Goal: Task Accomplishment & Management: Manage account settings

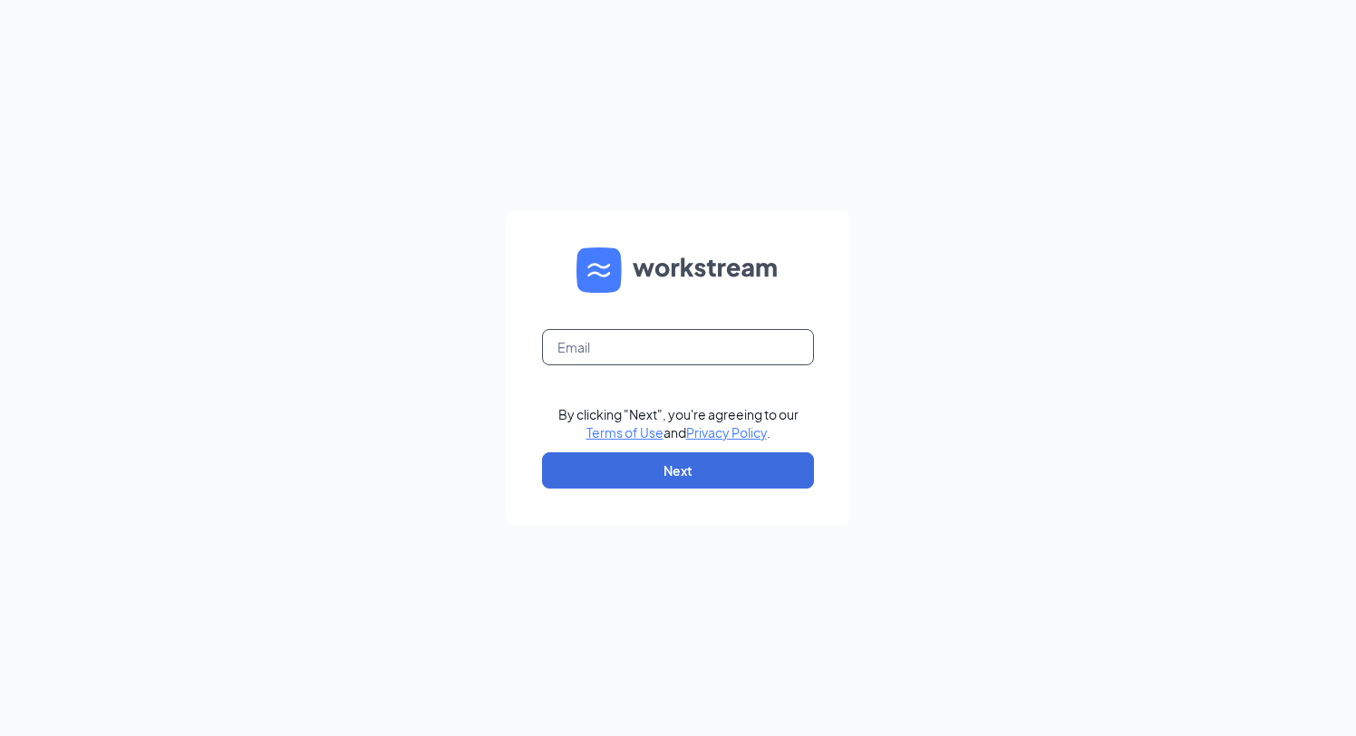
click at [685, 358] on input "text" at bounding box center [678, 347] width 272 height 36
type input "[EMAIL_ADDRESS][DOMAIN_NAME]"
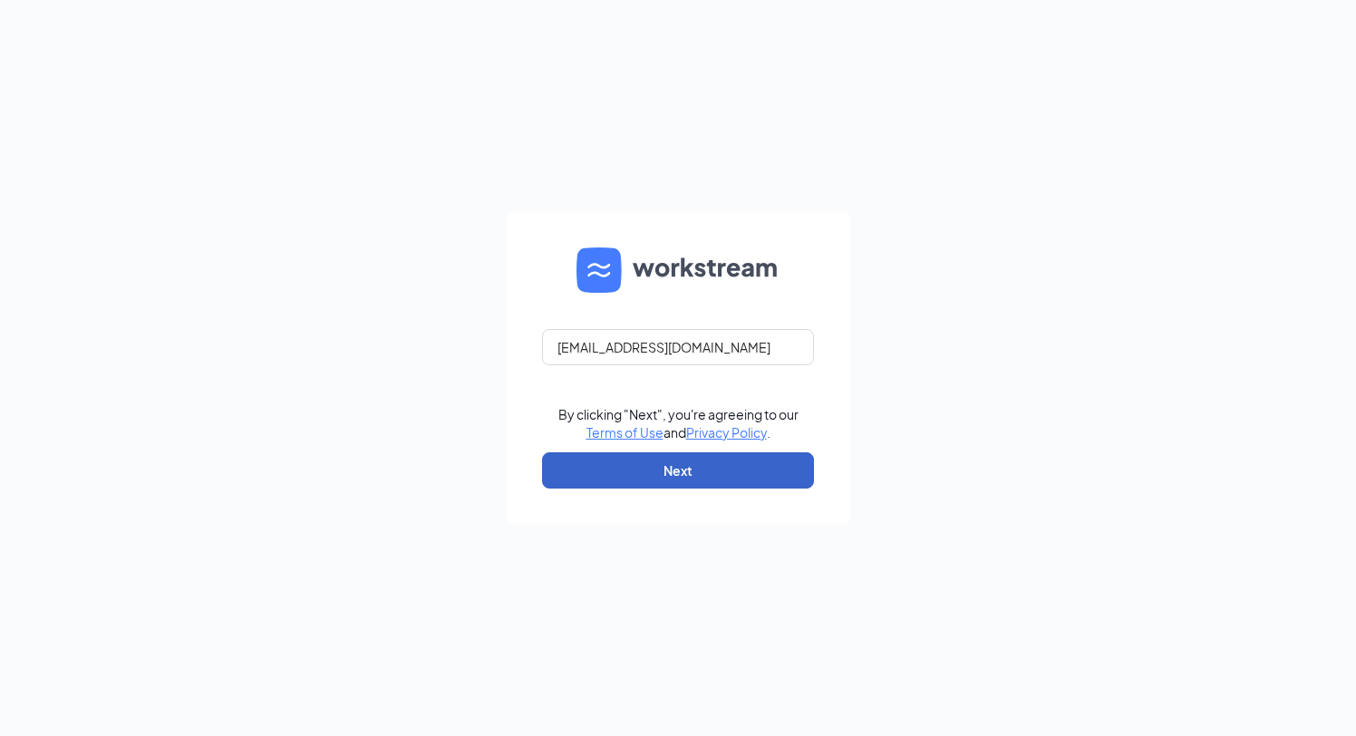
click at [739, 478] on button "Next" at bounding box center [678, 470] width 272 height 36
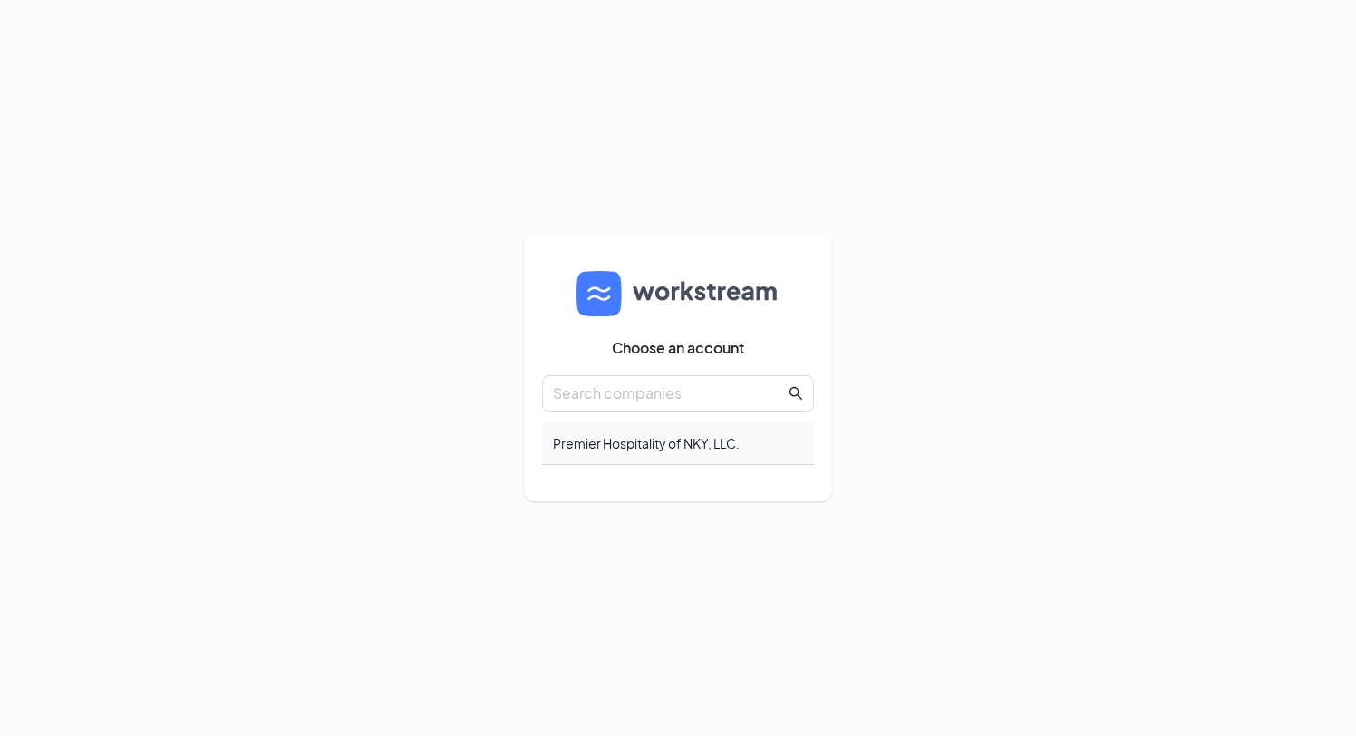
click at [630, 445] on div "Premier Hospitality of NKY, LLC." at bounding box center [678, 443] width 272 height 43
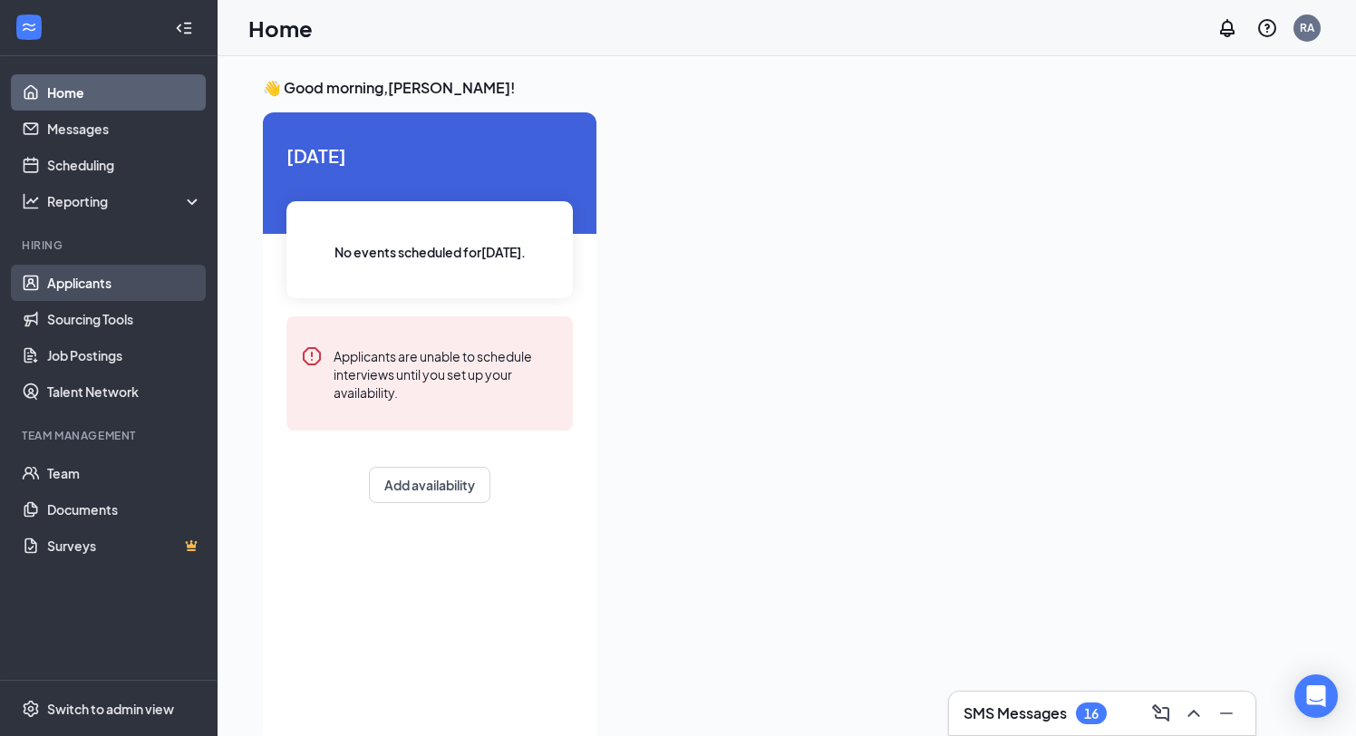
click at [119, 282] on link "Applicants" at bounding box center [124, 283] width 155 height 36
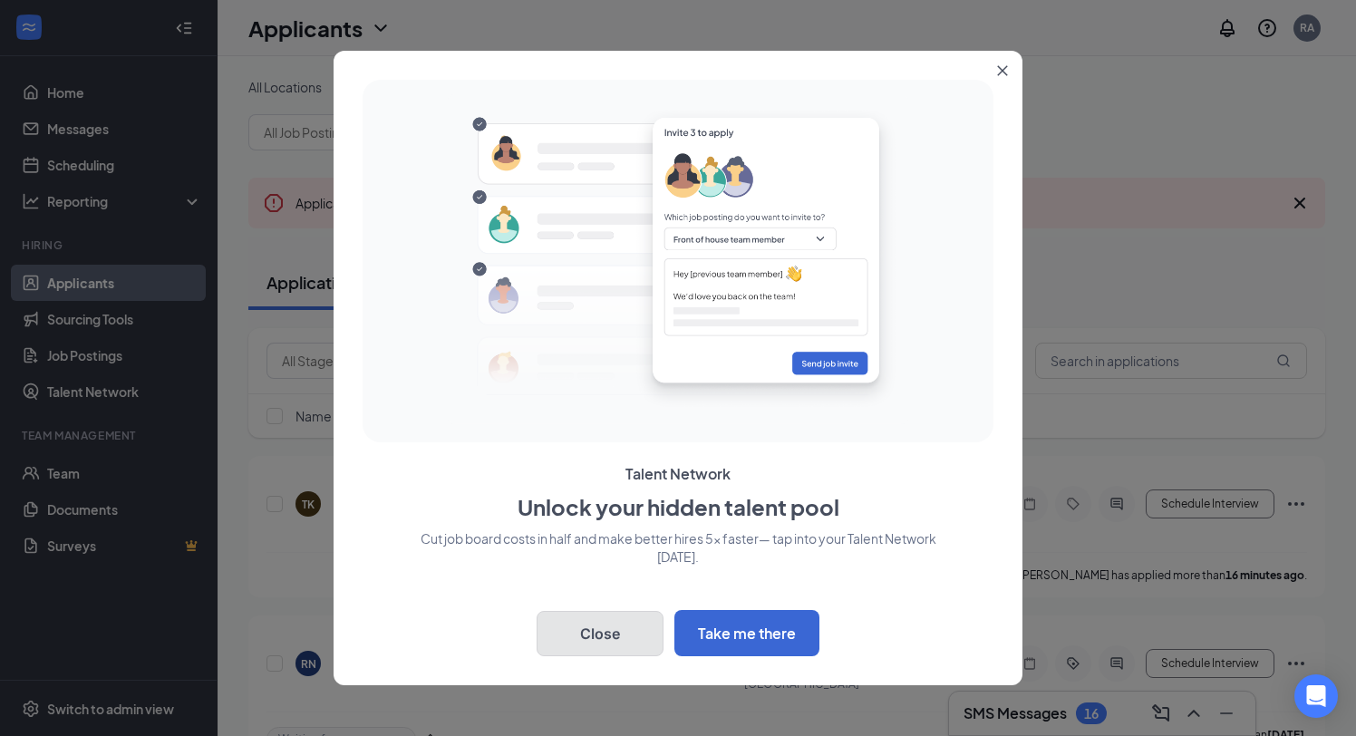
click at [614, 640] on button "Close" at bounding box center [599, 633] width 127 height 45
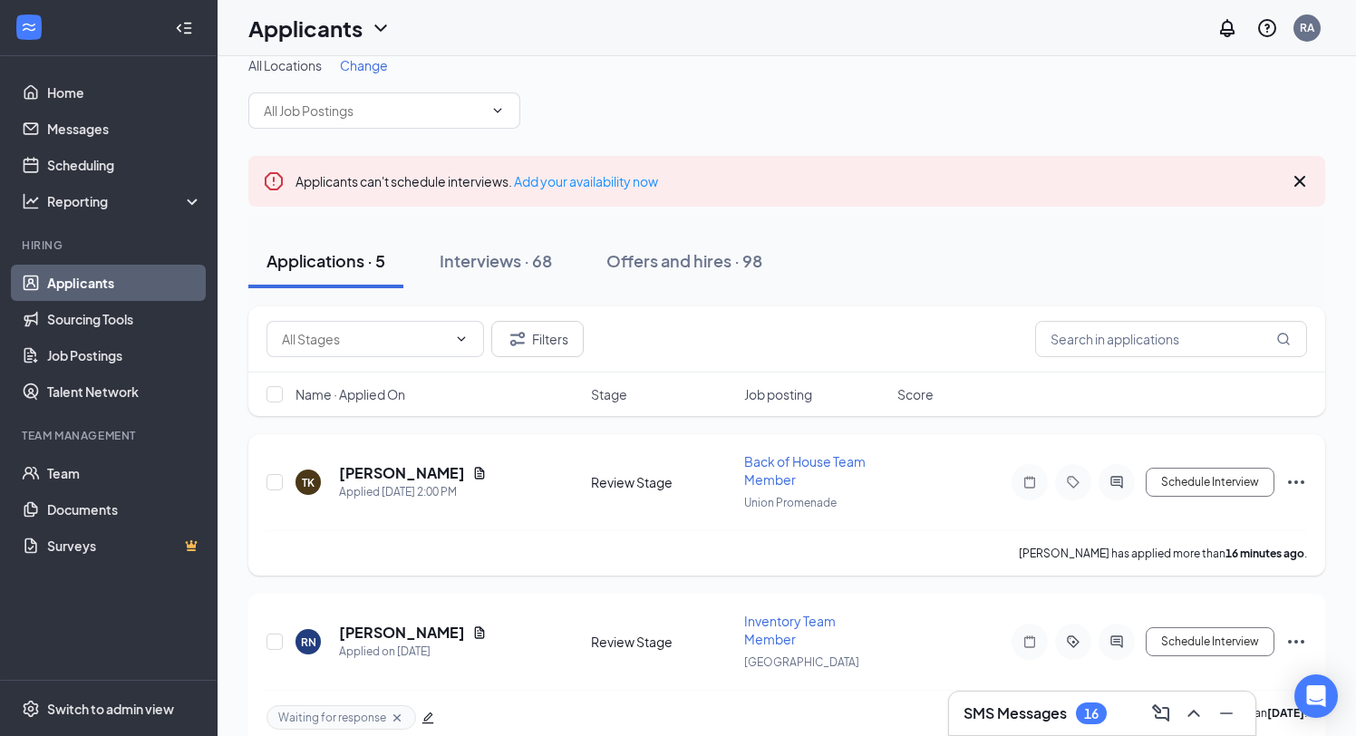
scroll to position [34, 0]
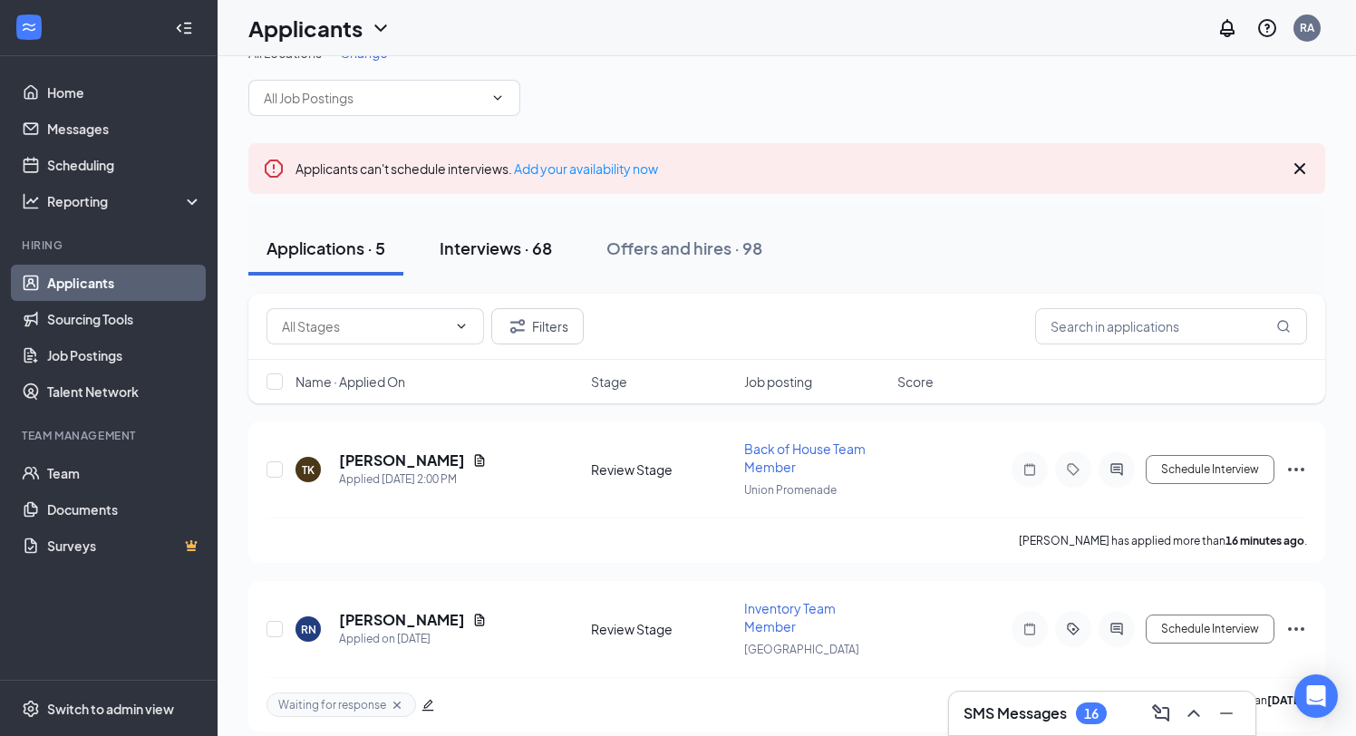
click at [529, 239] on div "Interviews · 68" at bounding box center [496, 248] width 112 height 23
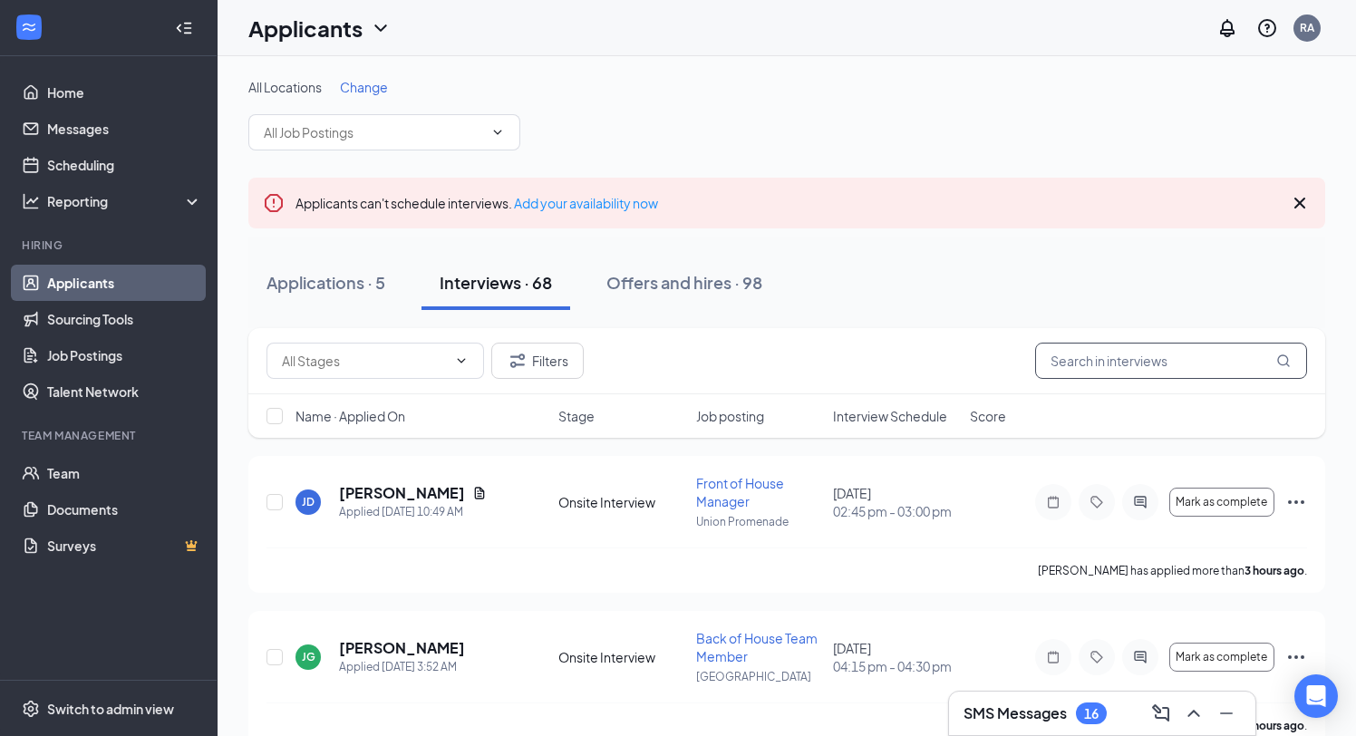
click at [1077, 352] on input "text" at bounding box center [1171, 361] width 272 height 36
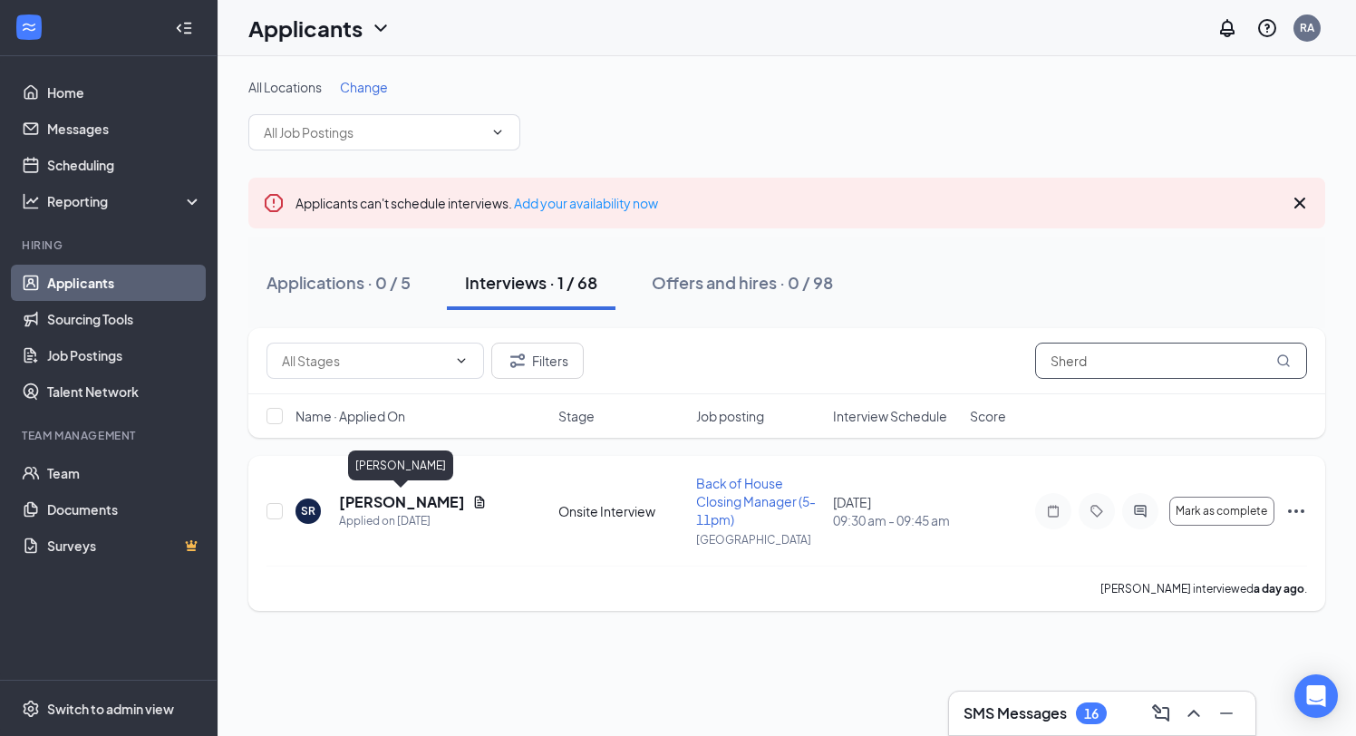
type input "Sherd"
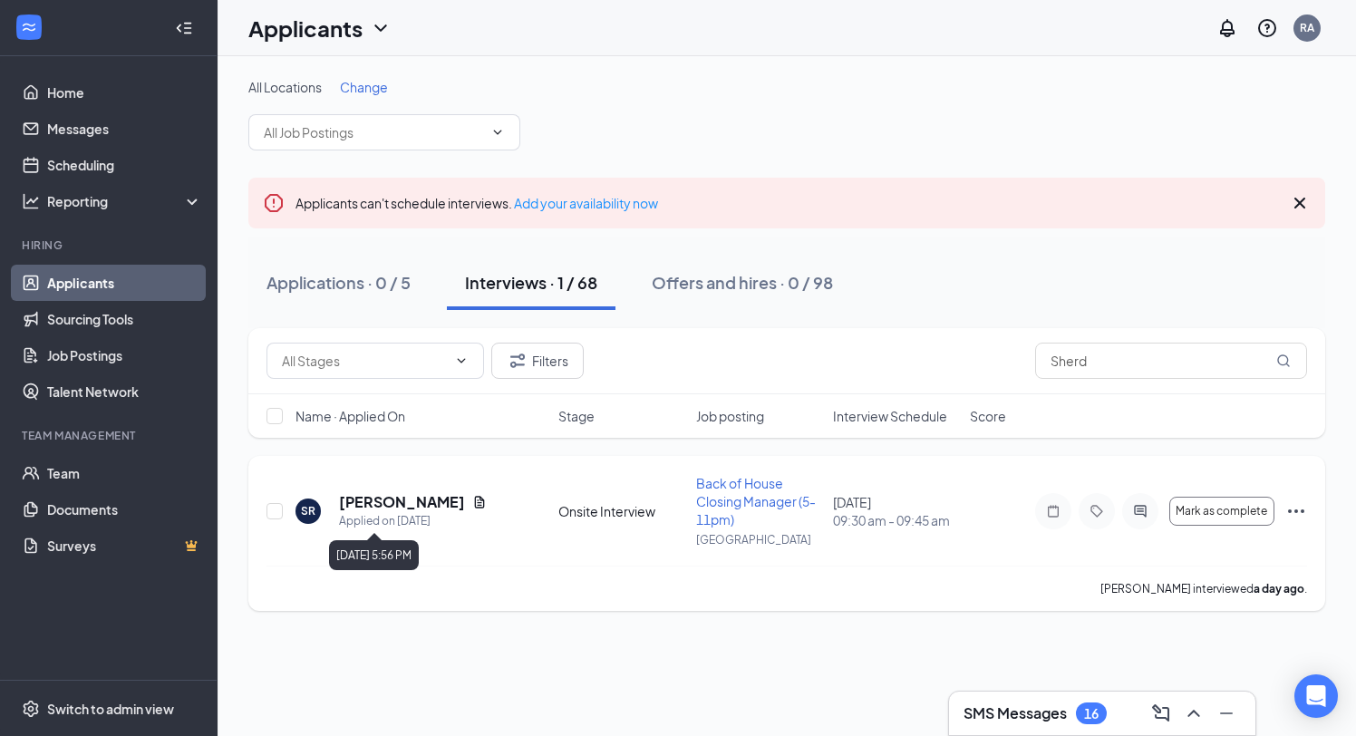
click at [422, 512] on div "Applied on Sep 10" at bounding box center [413, 521] width 148 height 18
click at [424, 502] on h5 "Sherdine Radkov" at bounding box center [402, 502] width 126 height 20
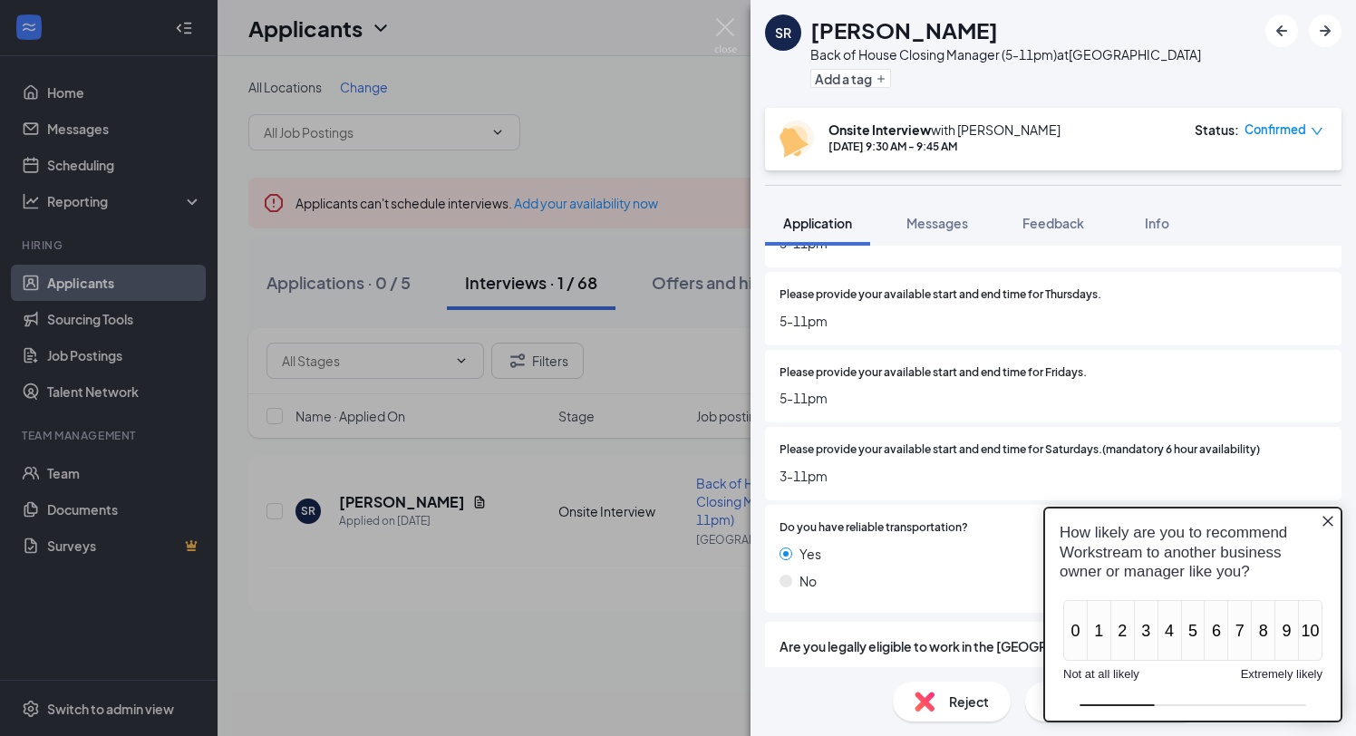
click at [1324, 521] on icon "Close button" at bounding box center [1327, 521] width 14 height 14
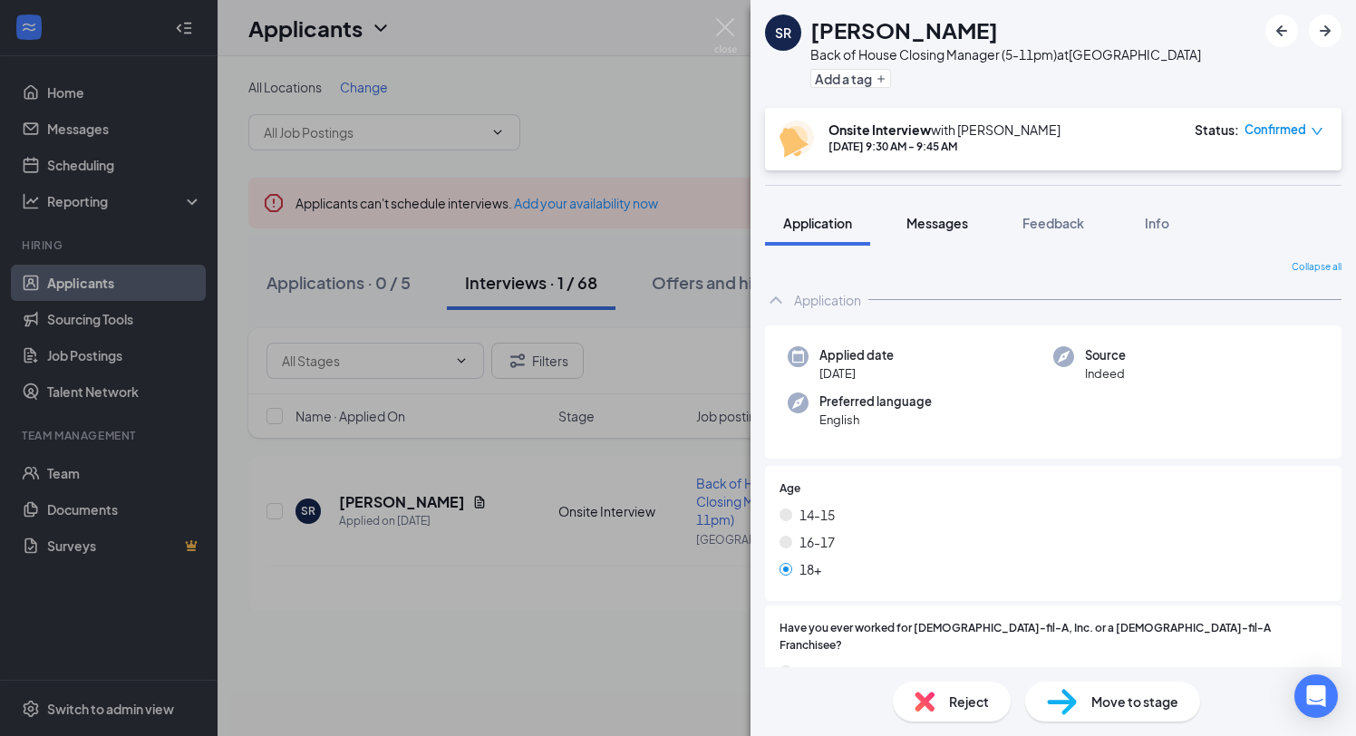
click at [959, 229] on span "Messages" at bounding box center [937, 223] width 62 height 16
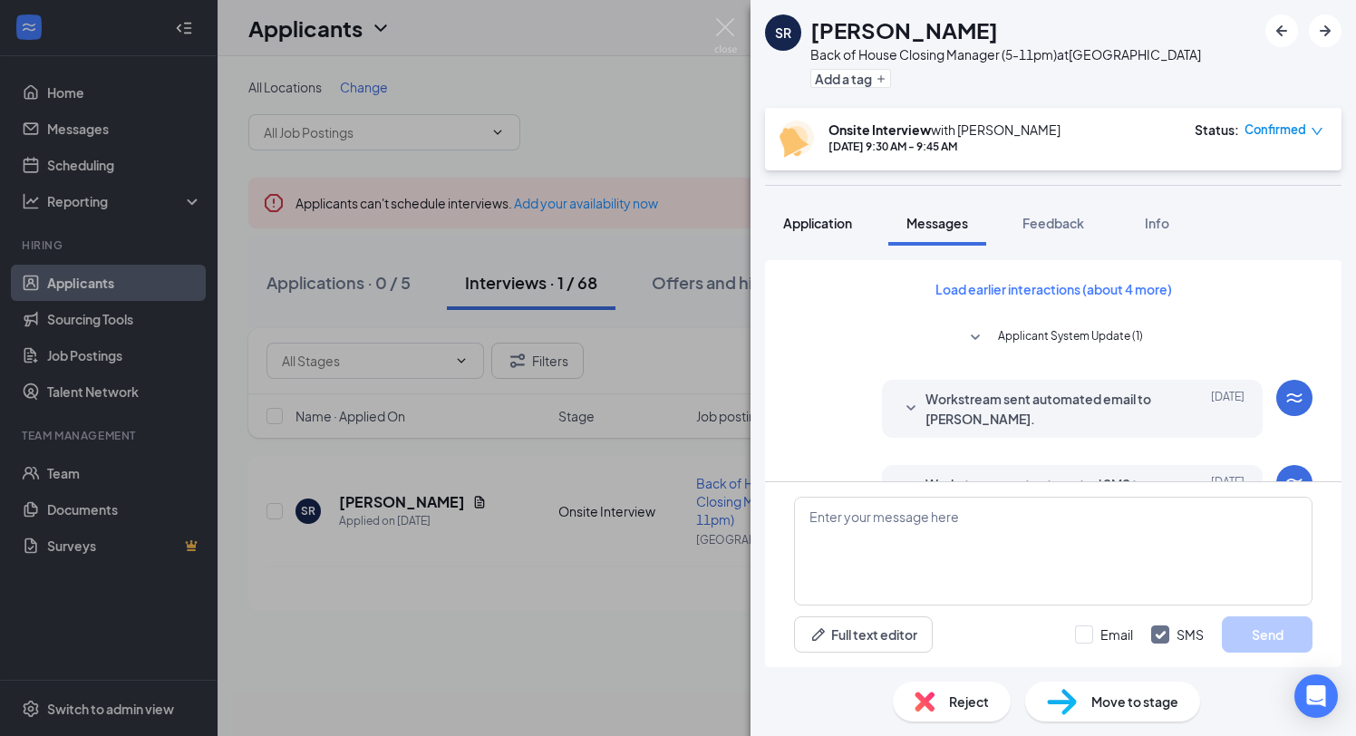
click at [822, 211] on button "Application" at bounding box center [817, 222] width 105 height 45
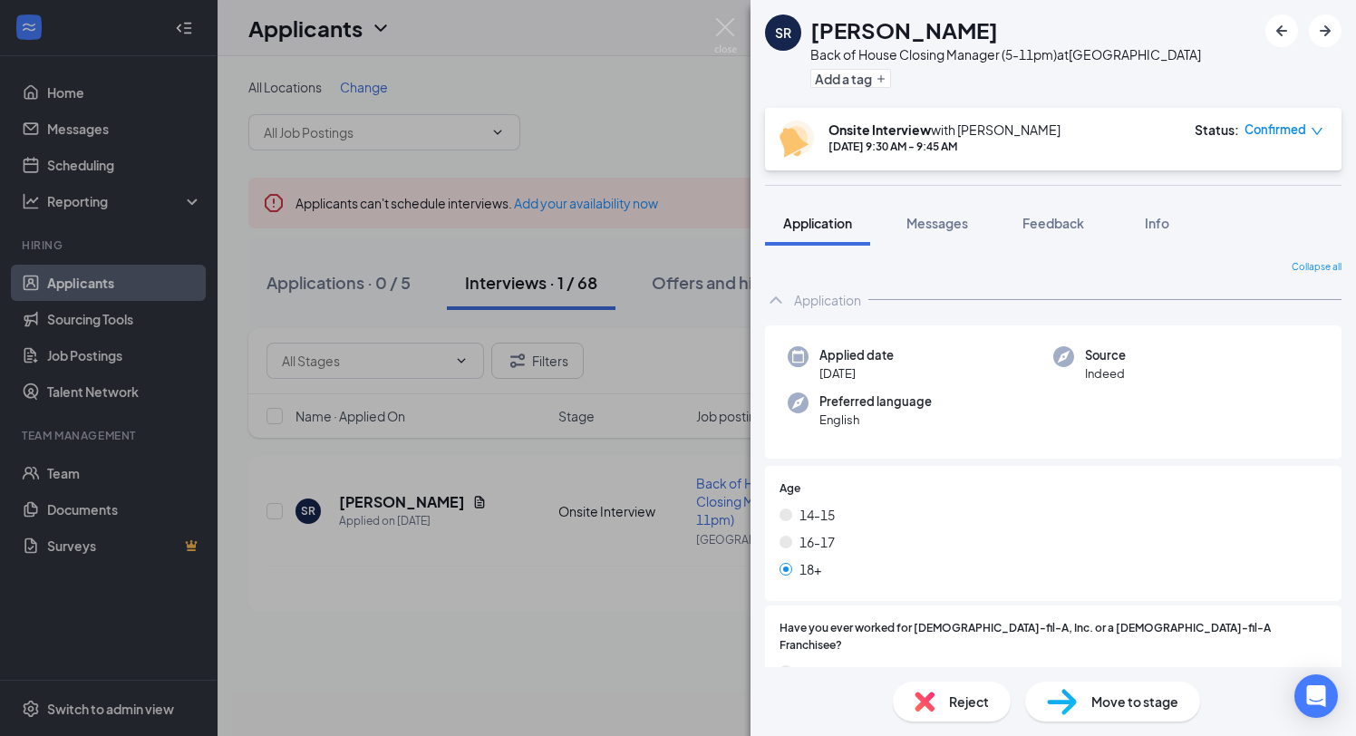
click at [797, 297] on div "Application" at bounding box center [827, 300] width 67 height 18
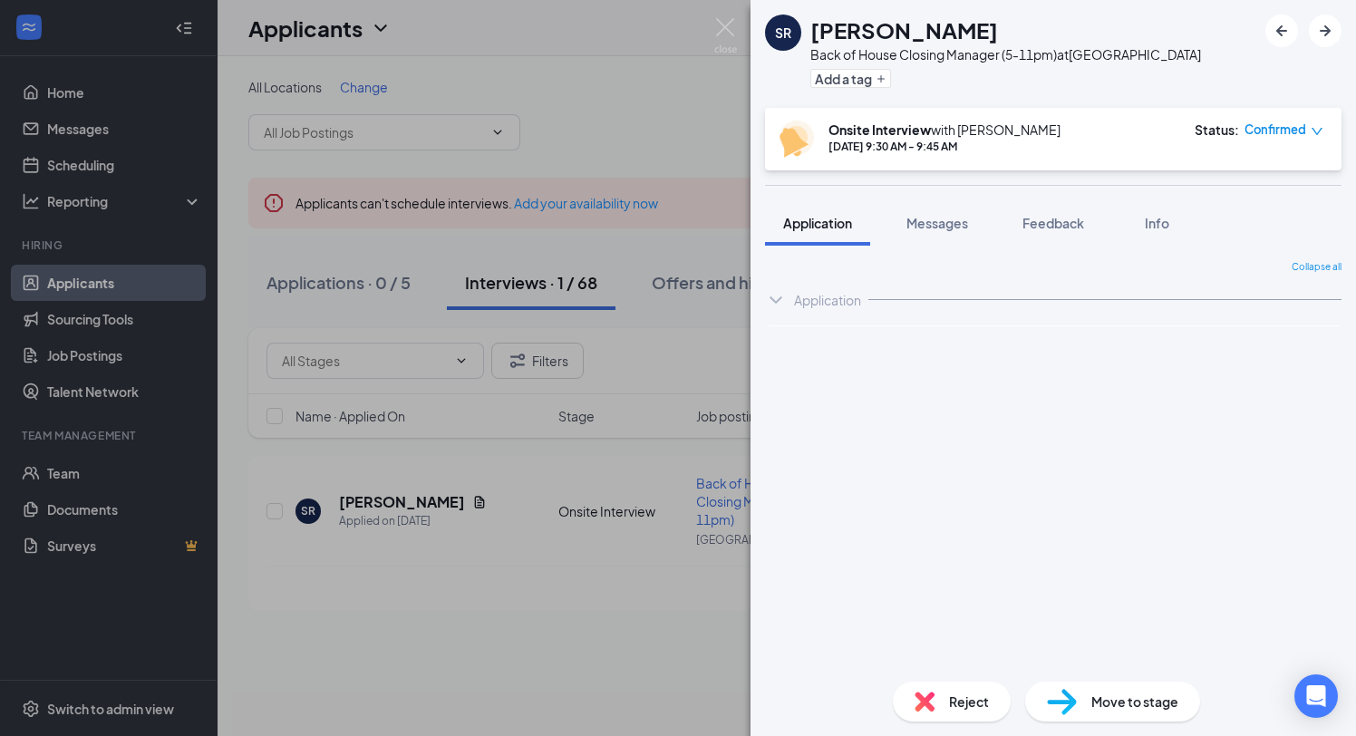
click at [797, 297] on div "Application" at bounding box center [827, 300] width 67 height 18
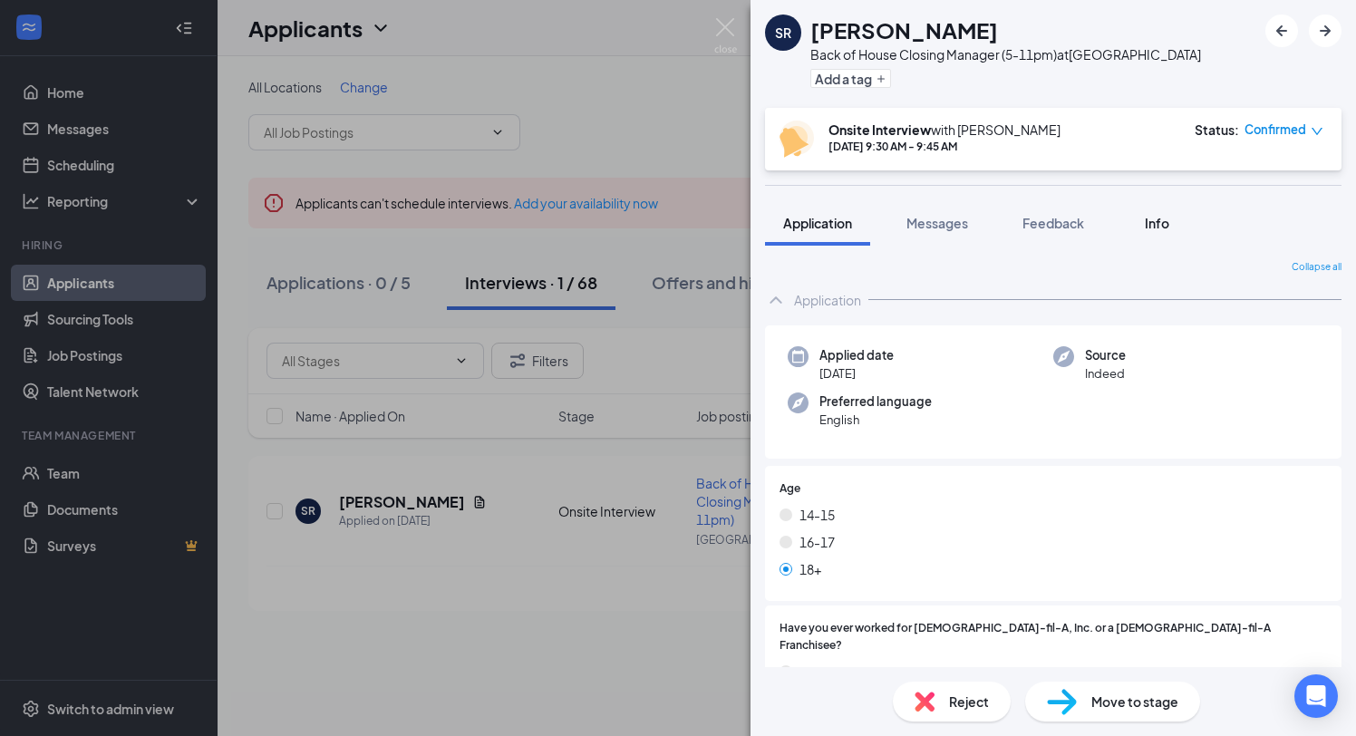
click at [1146, 222] on span "Info" at bounding box center [1157, 223] width 24 height 16
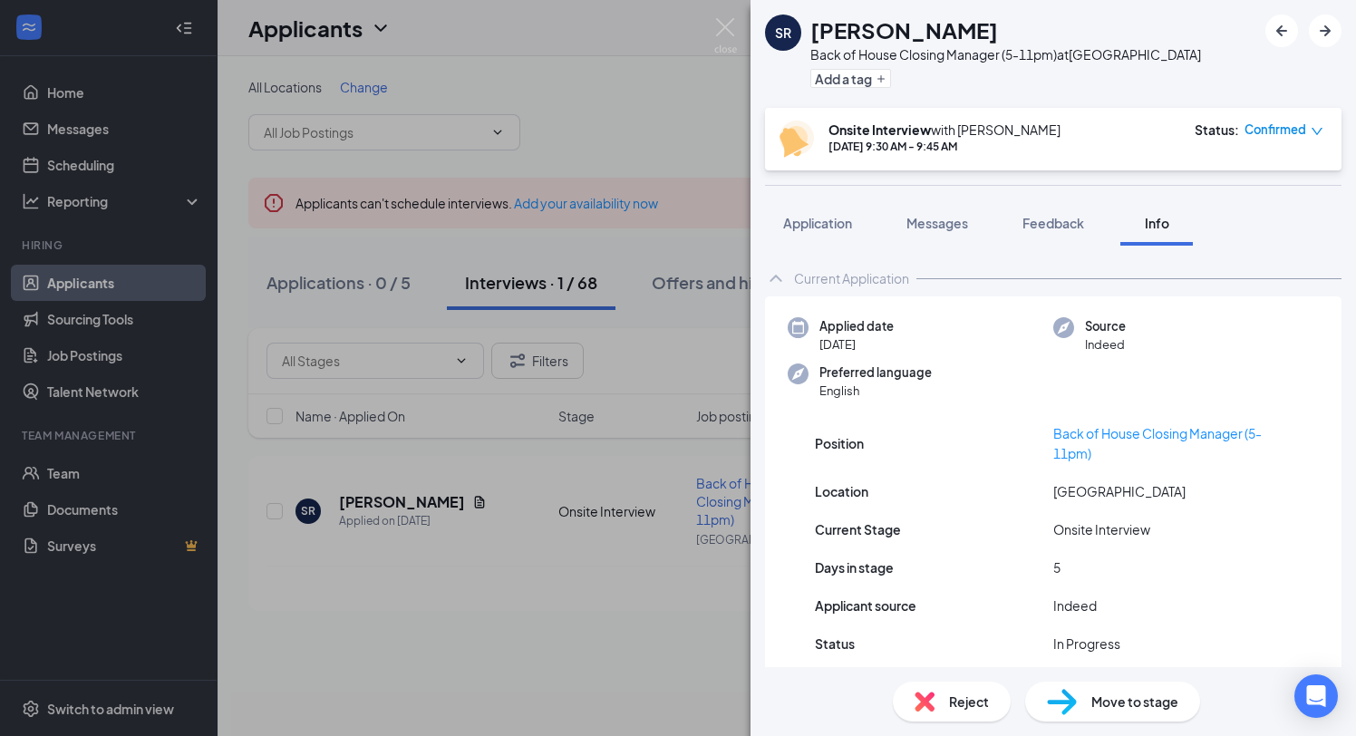
scroll to position [63, 0]
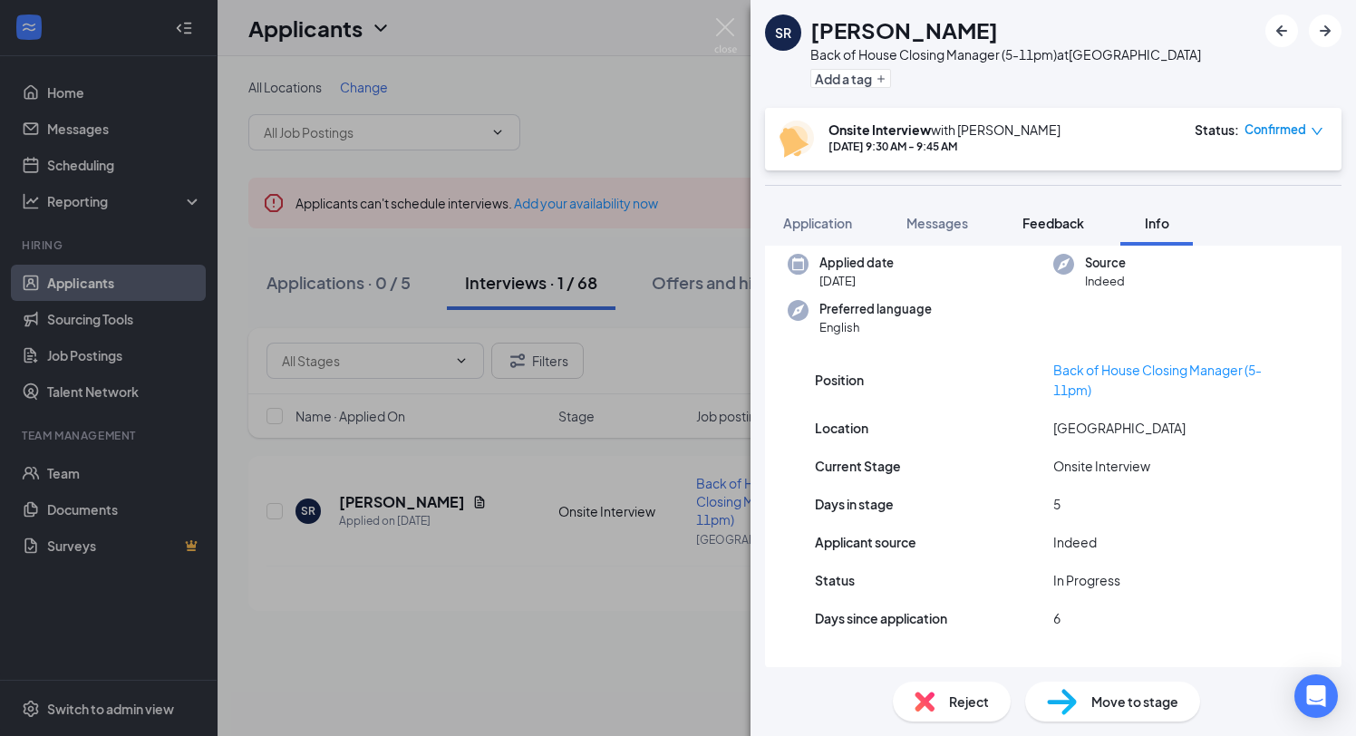
click at [1052, 221] on span "Feedback" at bounding box center [1053, 223] width 62 height 16
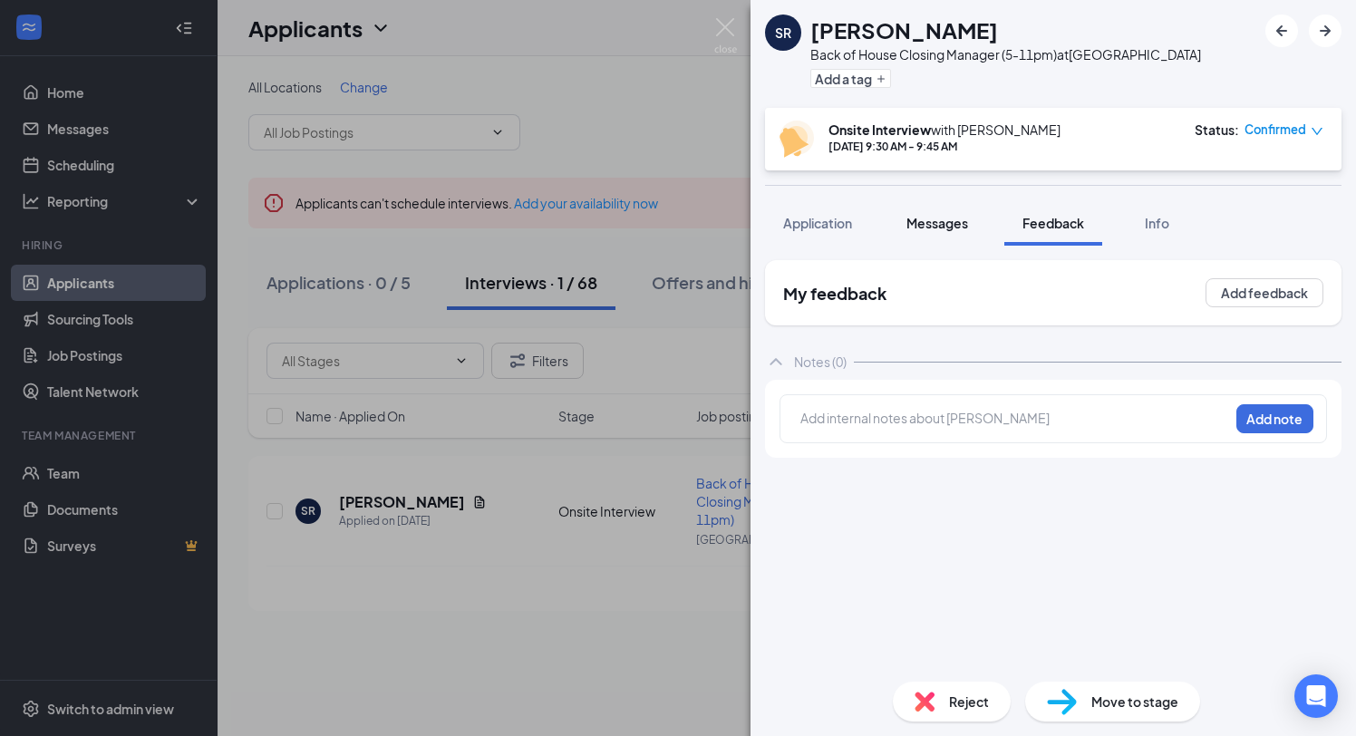
click at [923, 228] on span "Messages" at bounding box center [937, 223] width 62 height 16
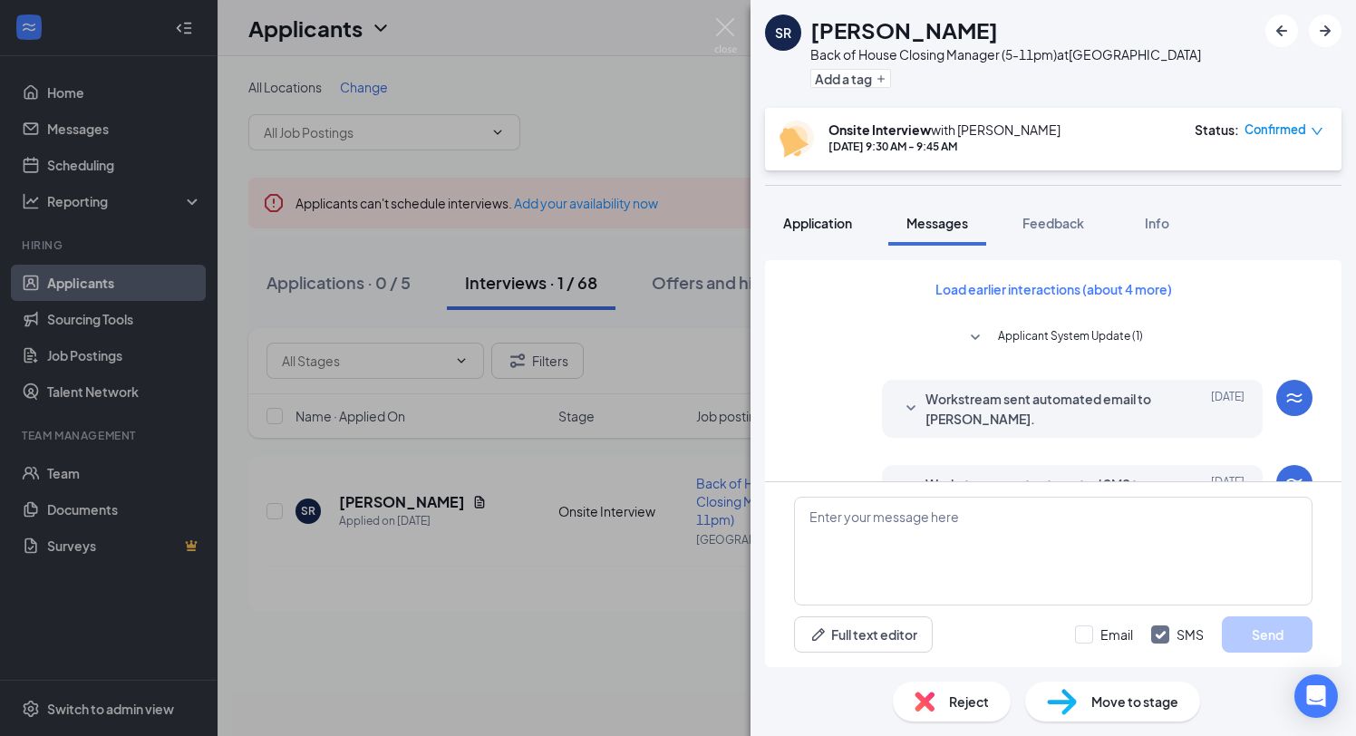
click at [822, 224] on span "Application" at bounding box center [817, 223] width 69 height 16
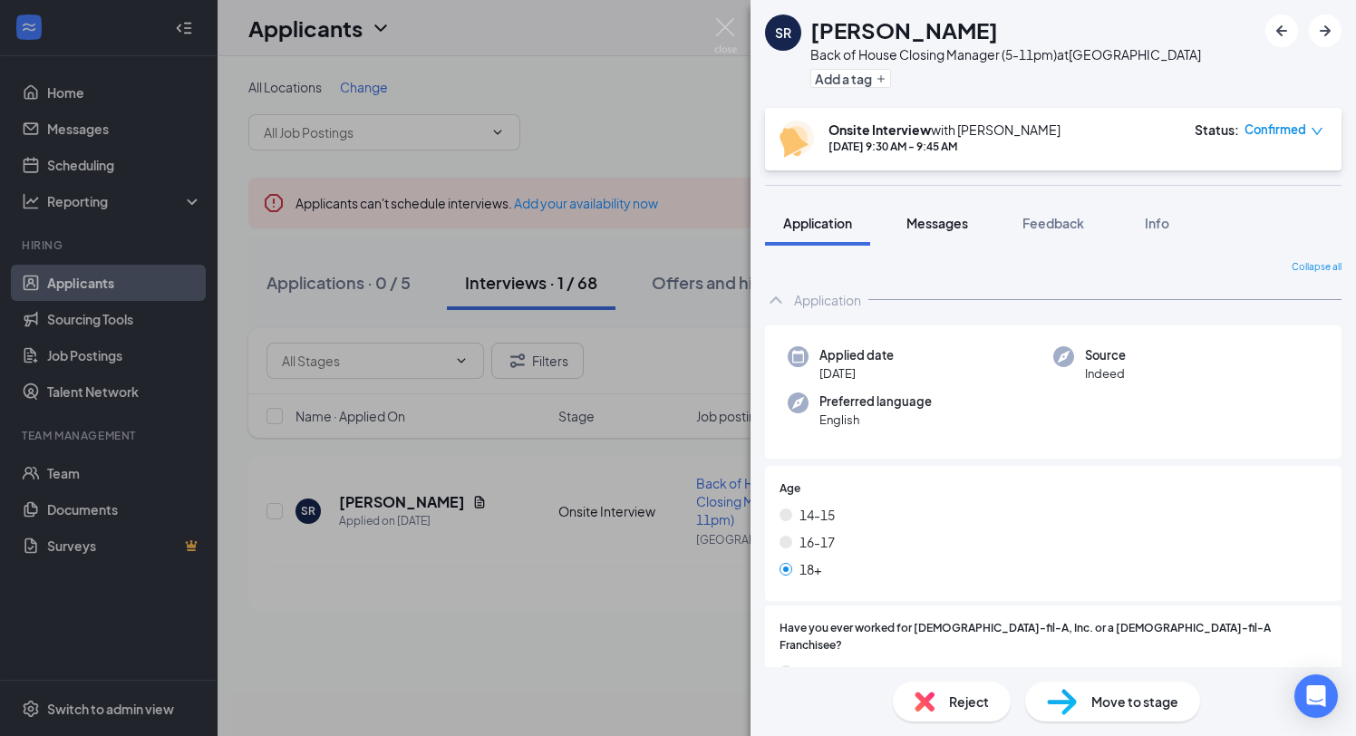
click at [913, 222] on span "Messages" at bounding box center [937, 223] width 62 height 16
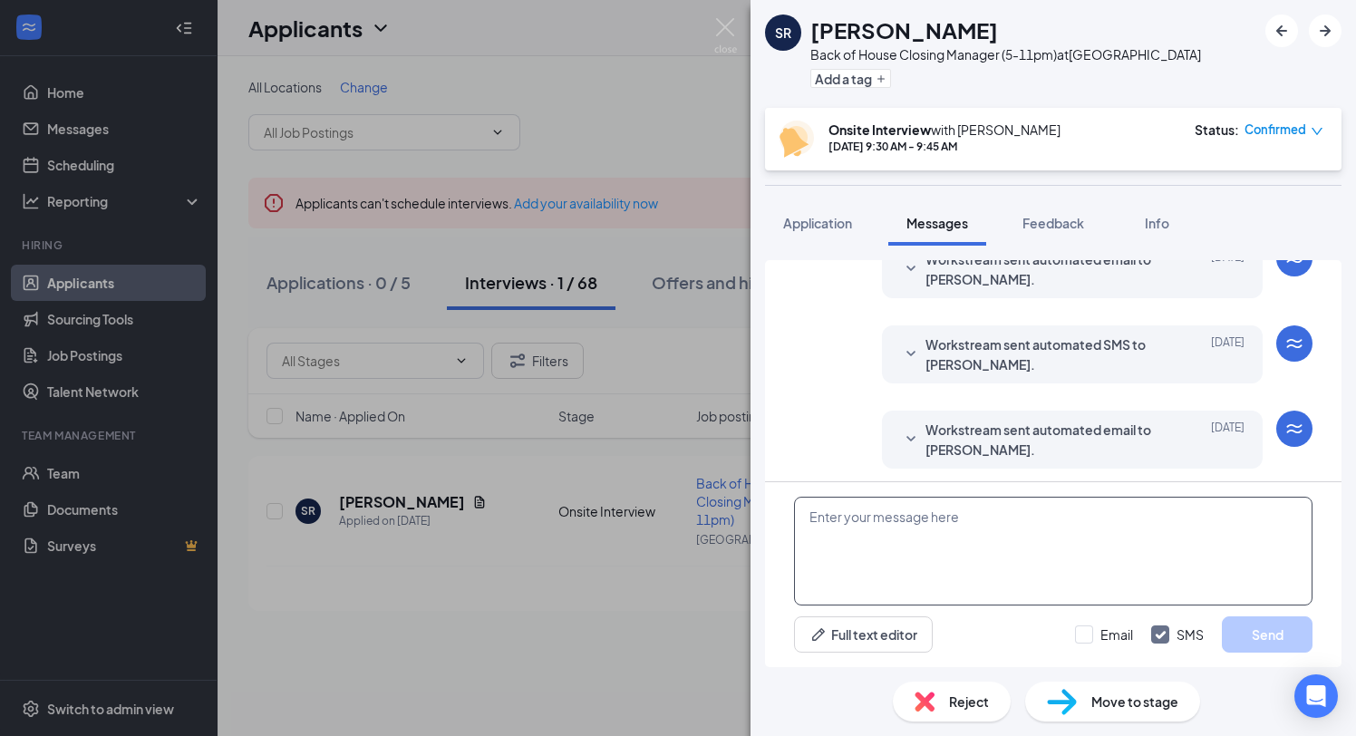
scroll to position [623, 0]
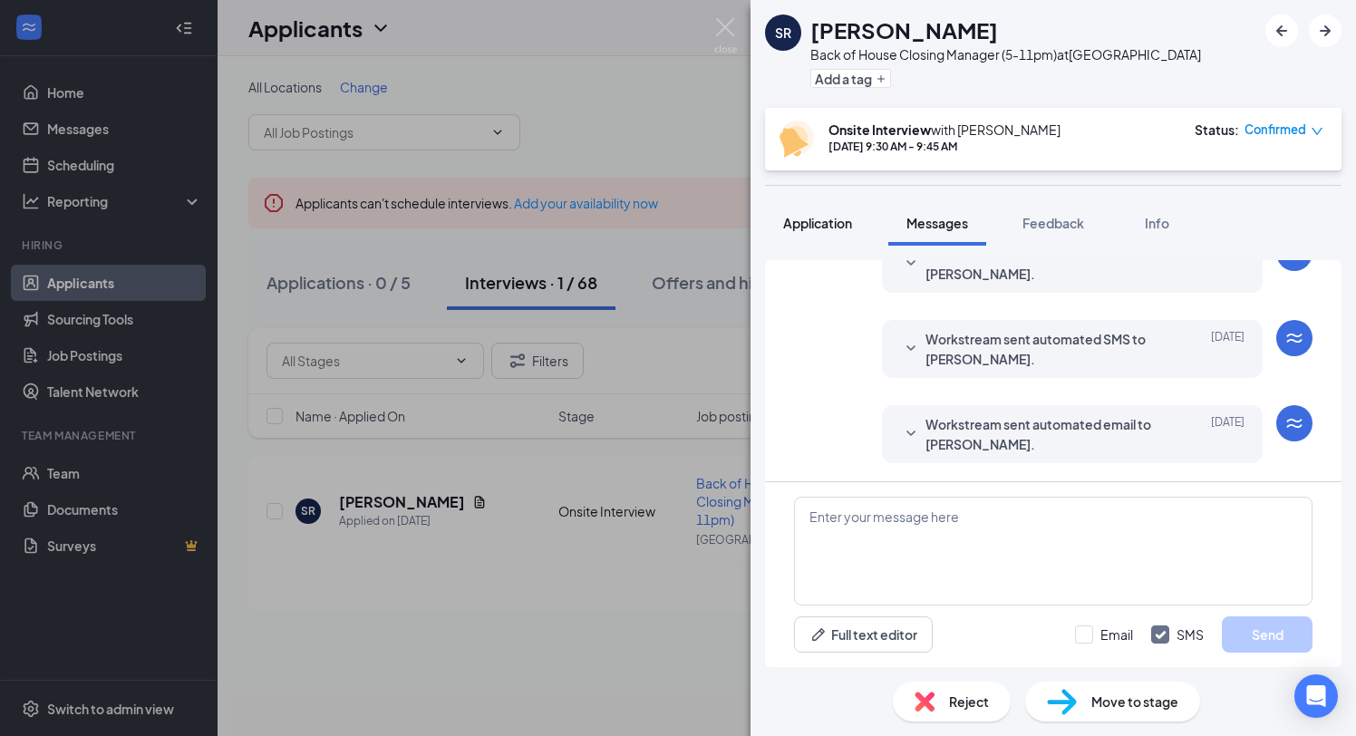
click at [836, 217] on span "Application" at bounding box center [817, 223] width 69 height 16
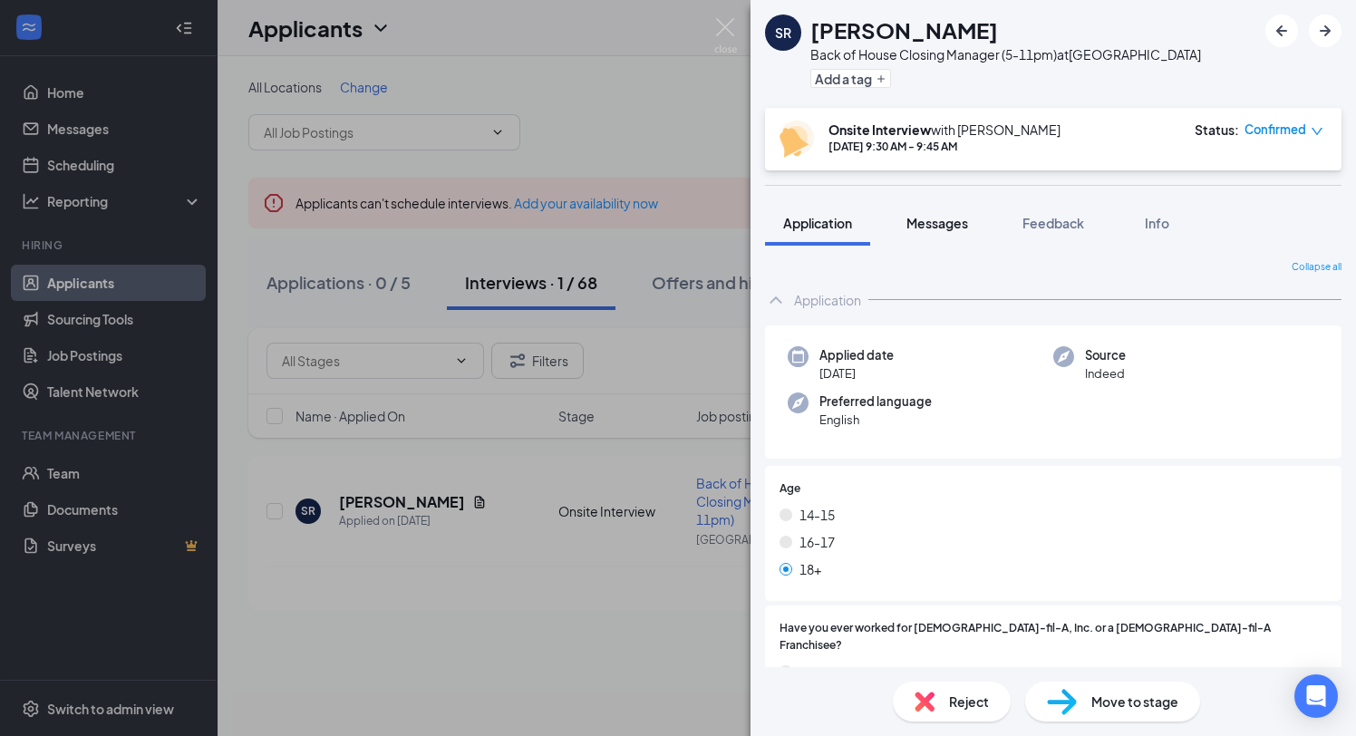
click at [954, 208] on button "Messages" at bounding box center [937, 222] width 98 height 45
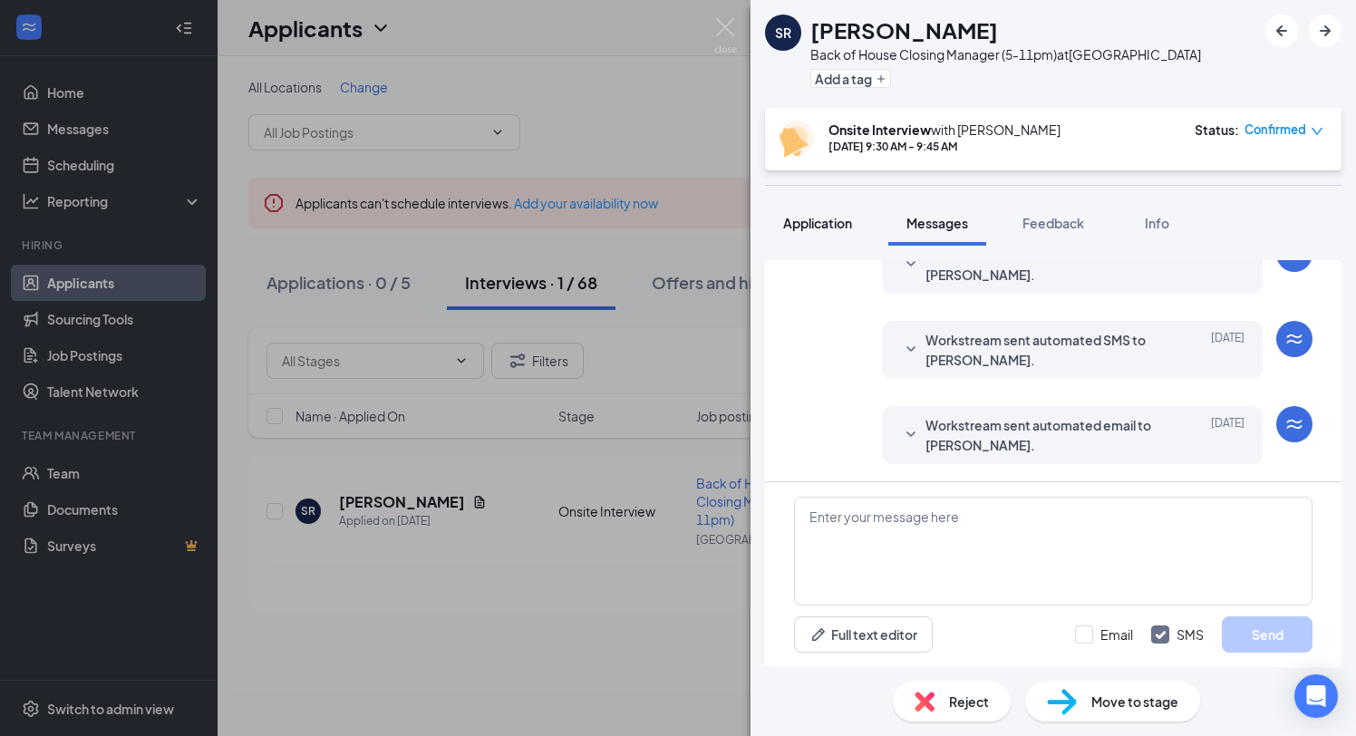
scroll to position [623, 0]
click at [851, 225] on span "Application" at bounding box center [817, 223] width 69 height 16
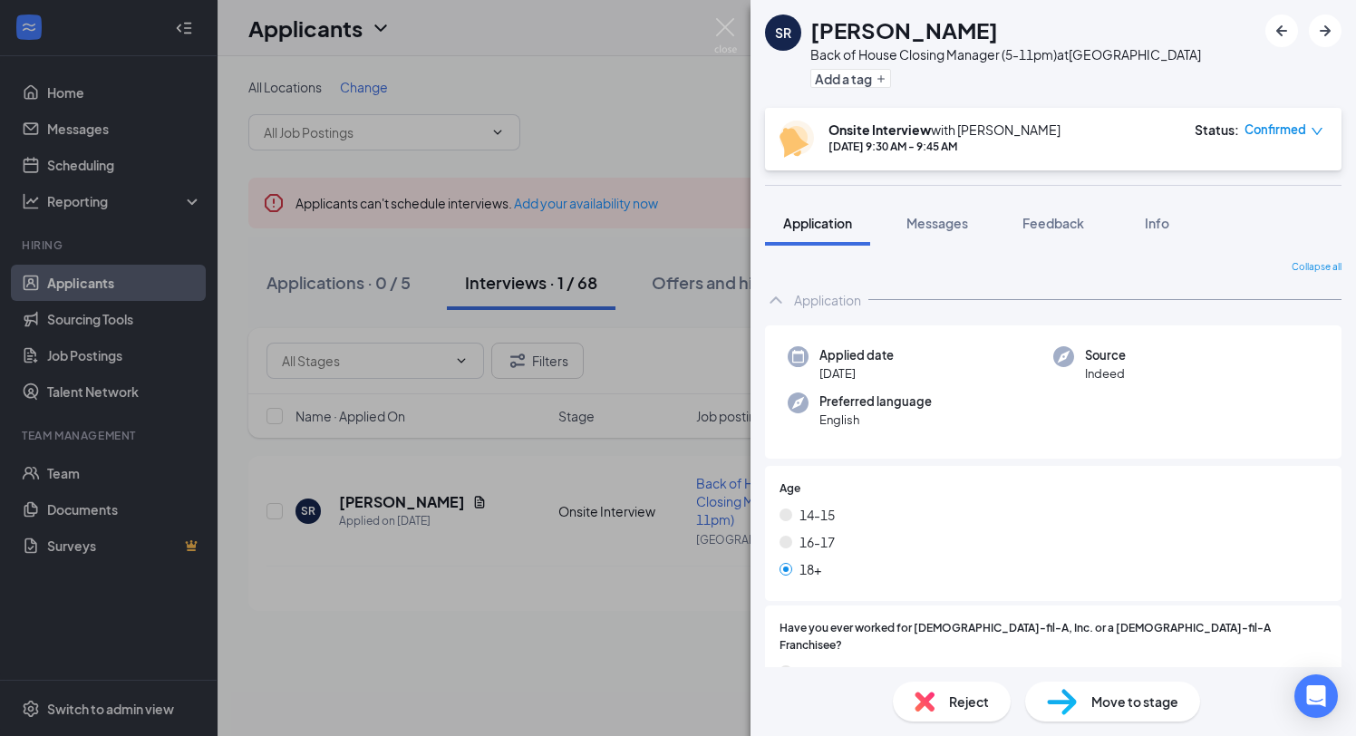
click at [851, 225] on span "Application" at bounding box center [817, 223] width 69 height 16
